Goal: Task Accomplishment & Management: Use online tool/utility

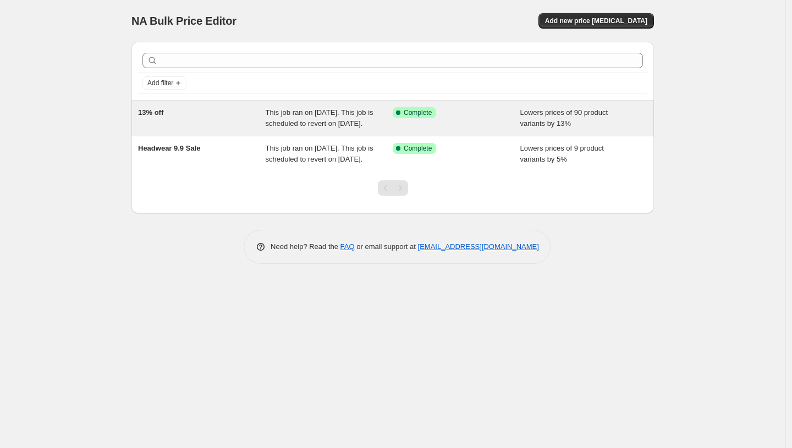
click at [197, 129] on div "13% off" at bounding box center [202, 118] width 128 height 22
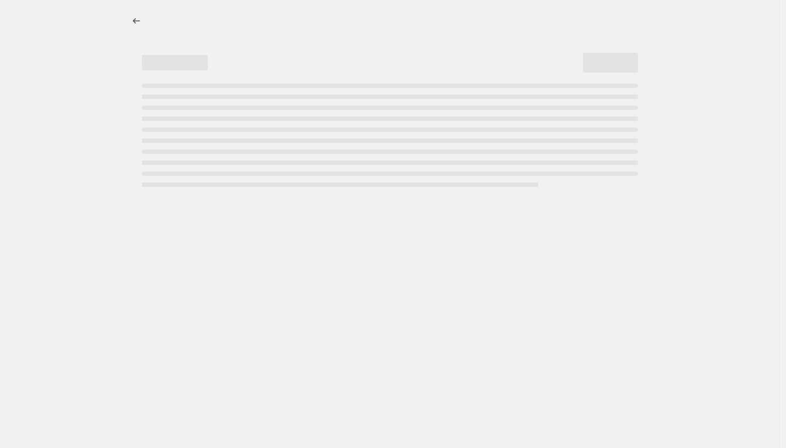
select select "percentage"
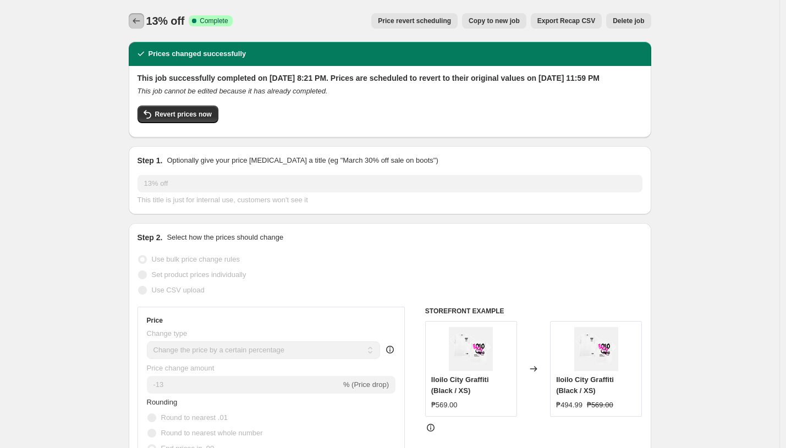
click at [142, 20] on icon "Price change jobs" at bounding box center [136, 20] width 11 height 11
